Goal: Task Accomplishment & Management: Manage account settings

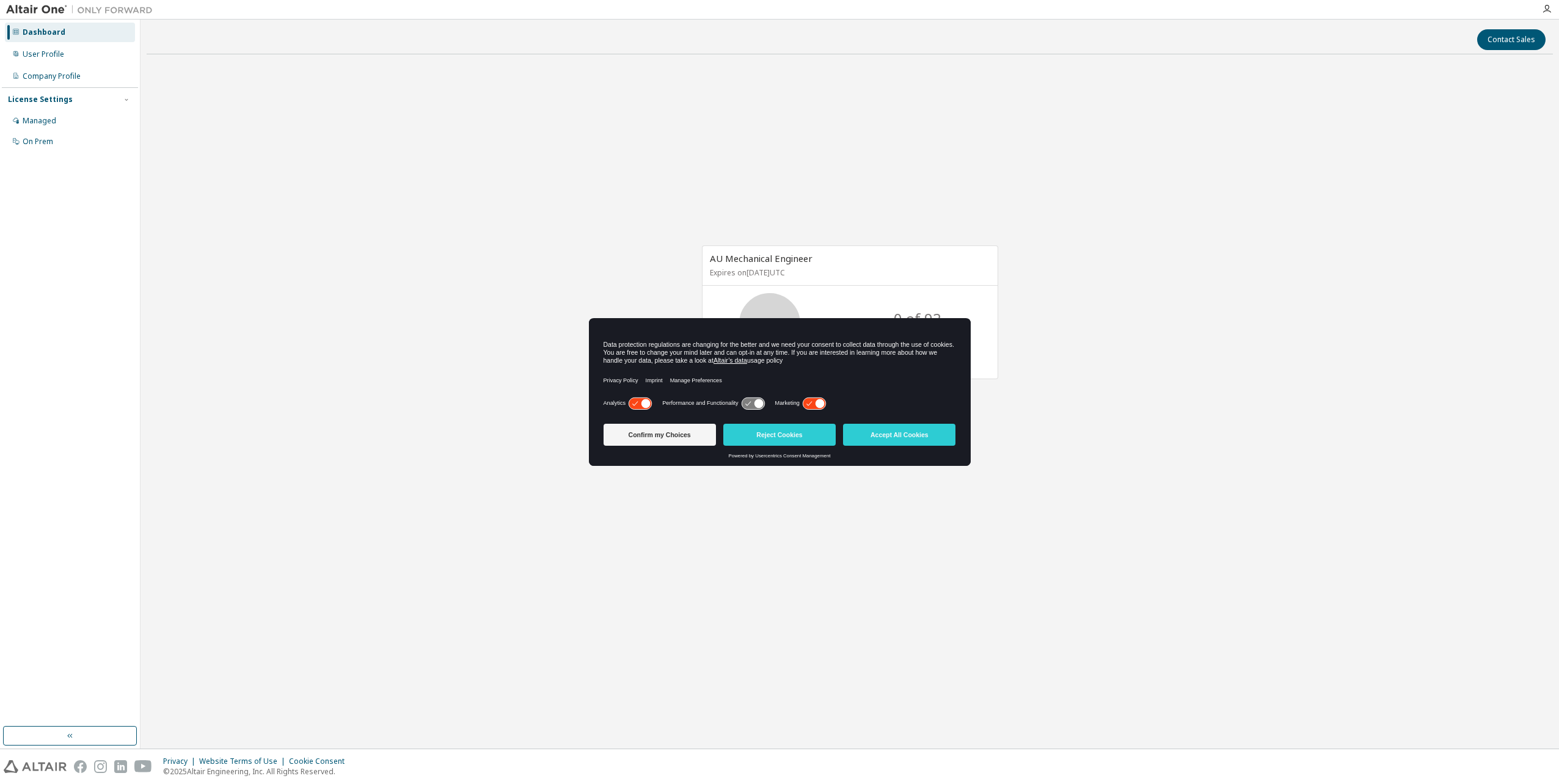
click at [817, 397] on icon at bounding box center [814, 403] width 25 height 13
click at [640, 405] on icon at bounding box center [640, 403] width 23 height 11
click at [696, 436] on button "Confirm my Choices" at bounding box center [659, 434] width 113 height 22
